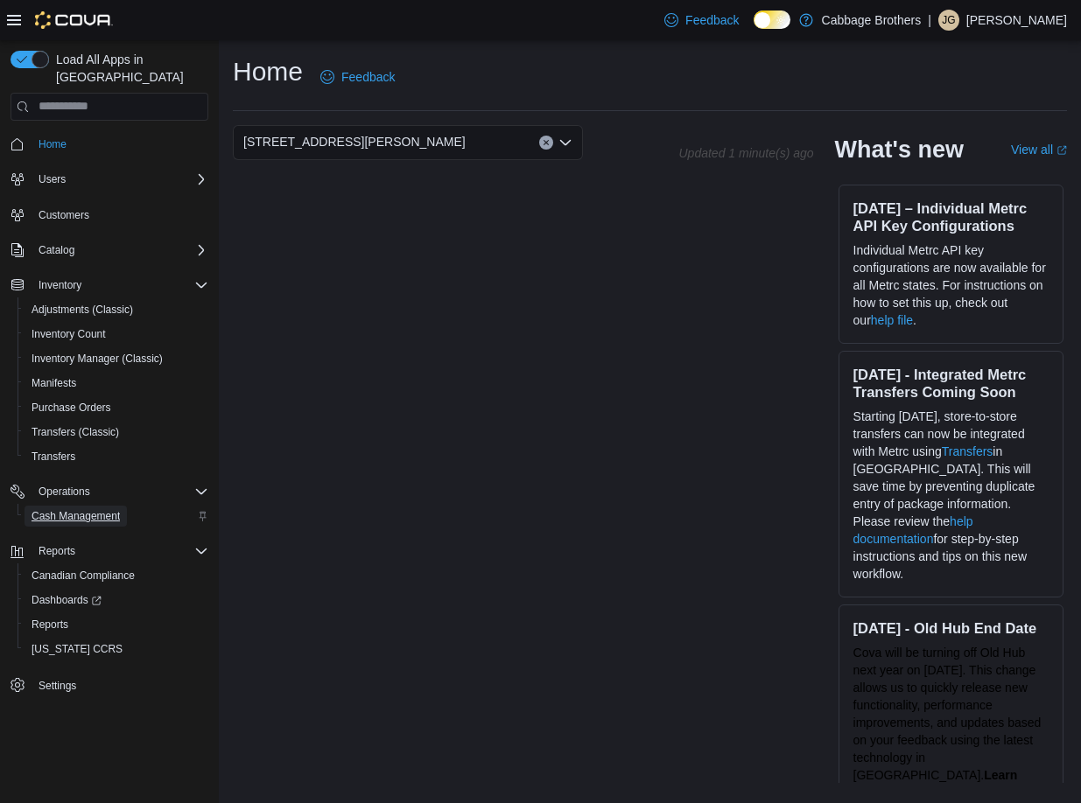
click at [74, 509] on span "Cash Management" at bounding box center [76, 516] width 88 height 14
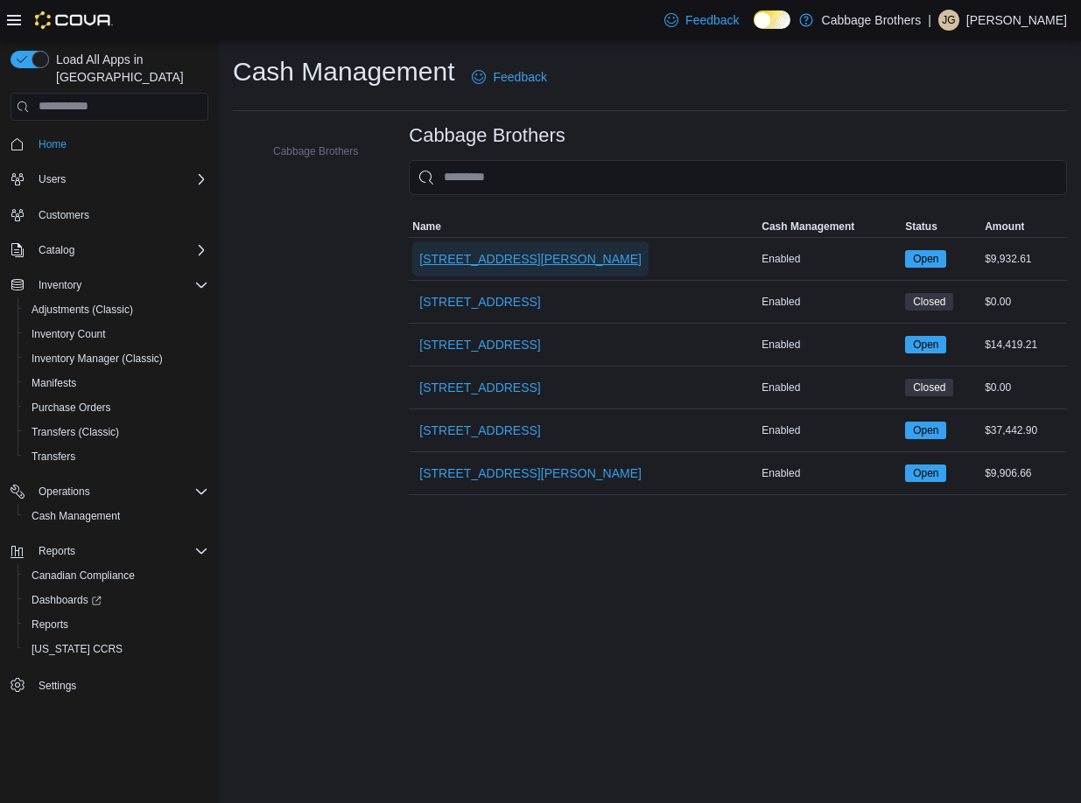
click at [503, 269] on button "192 Locke St S" at bounding box center [530, 259] width 236 height 35
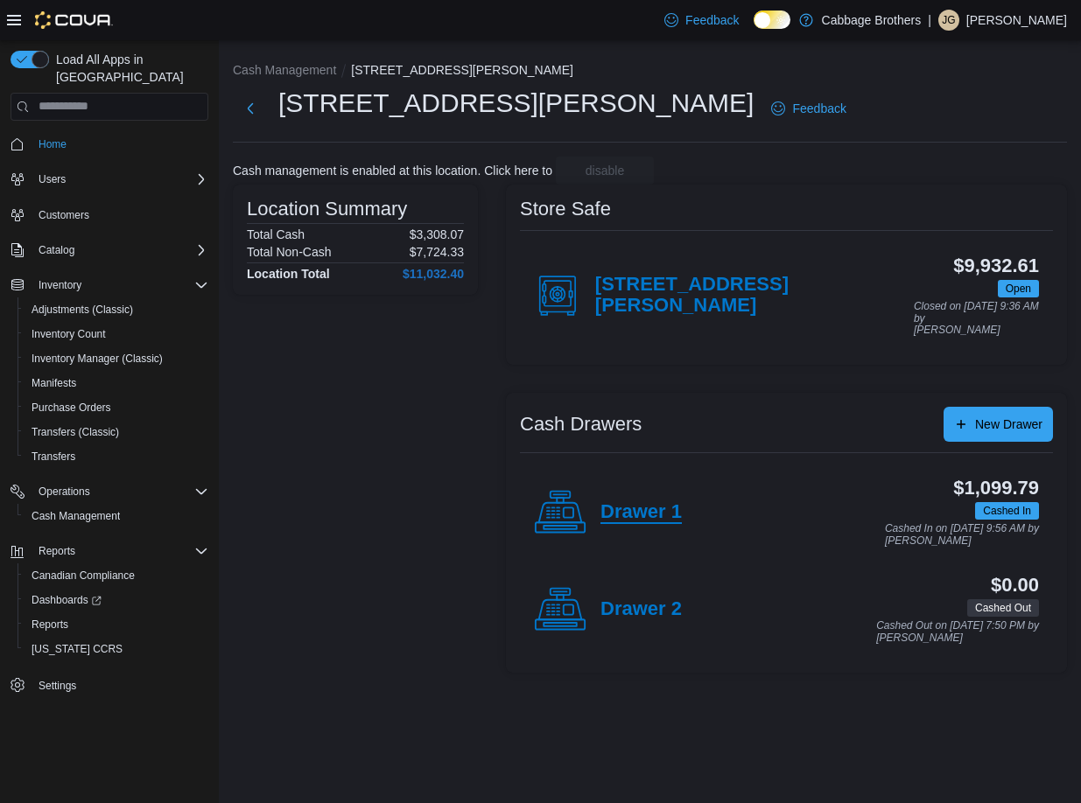
click at [654, 501] on h4 "Drawer 1" at bounding box center [640, 512] width 81 height 23
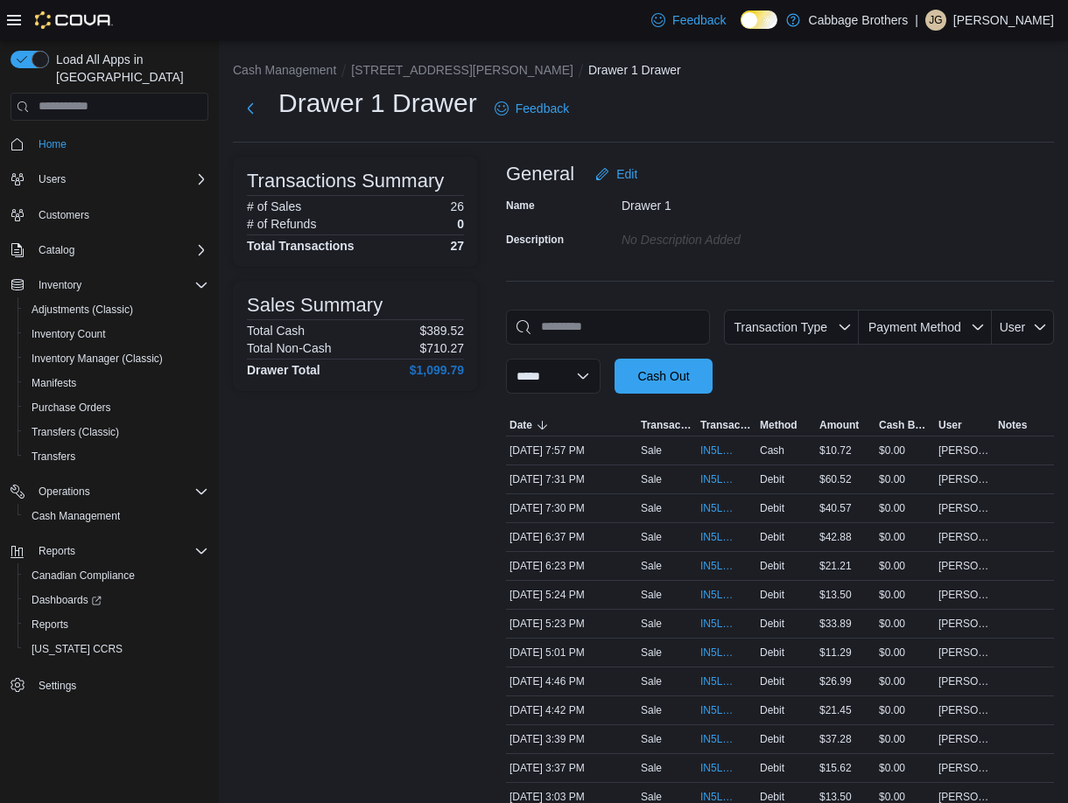
scroll to position [511, 0]
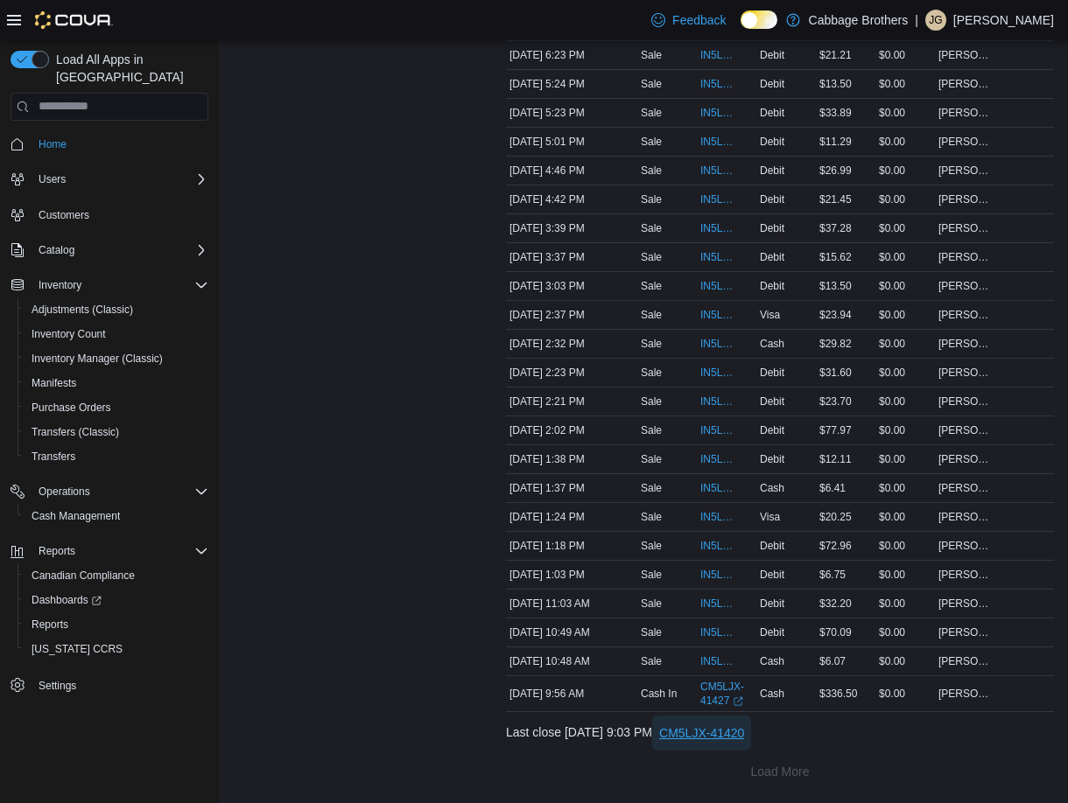
click at [737, 734] on span "CM5LJX-41420" at bounding box center [701, 734] width 85 height 18
